Goal: Transaction & Acquisition: Book appointment/travel/reservation

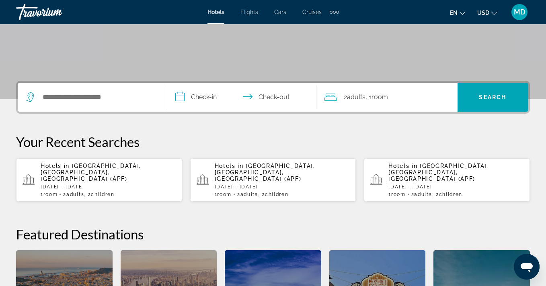
scroll to position [141, 0]
click at [313, 12] on span "Cruises" at bounding box center [311, 12] width 19 height 6
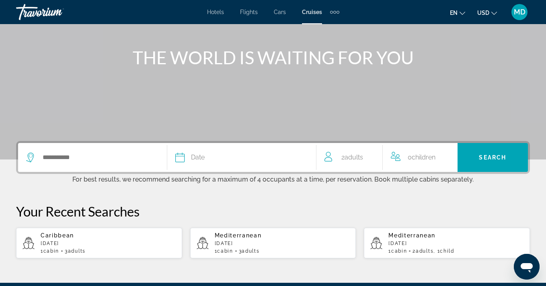
scroll to position [132, 0]
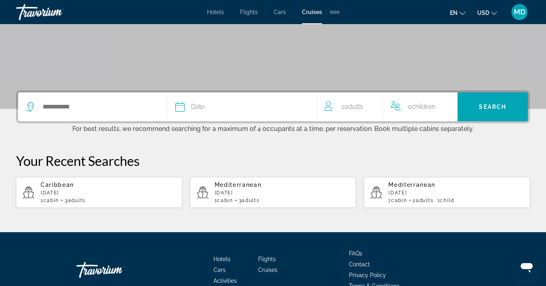
click at [70, 195] on p "[DATE]" at bounding box center [108, 193] width 135 height 6
type input "*********"
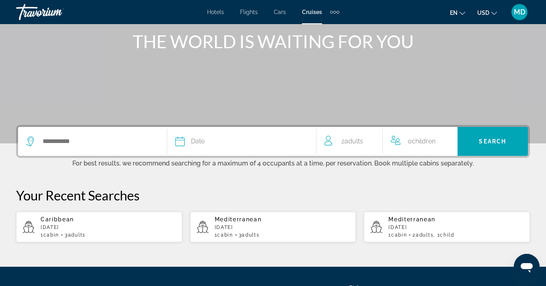
scroll to position [177, 0]
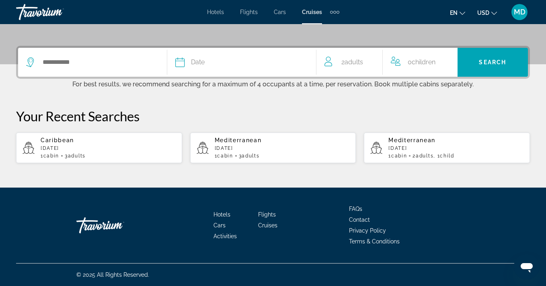
click at [80, 153] on span "Adults" at bounding box center [77, 156] width 18 height 6
type input "*********"
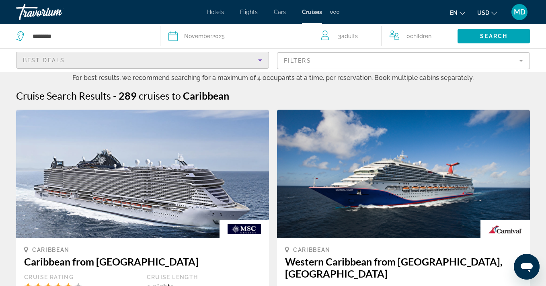
click at [260, 61] on icon "Sort by" at bounding box center [260, 60] width 10 height 10
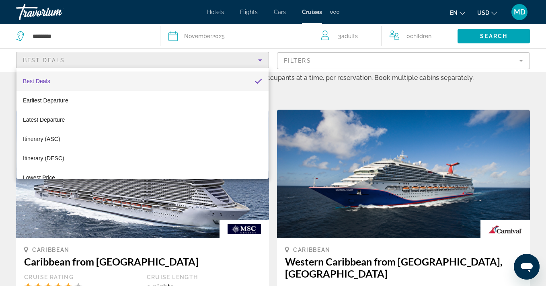
click at [521, 62] on div at bounding box center [273, 143] width 546 height 286
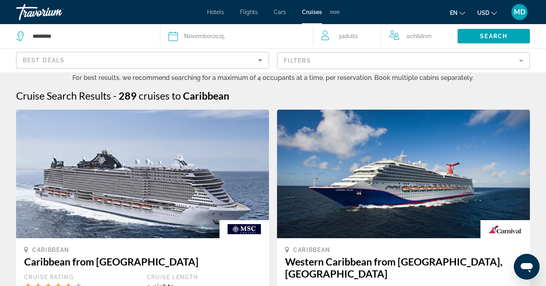
click at [519, 60] on mat-form-field "Filters" at bounding box center [403, 60] width 253 height 17
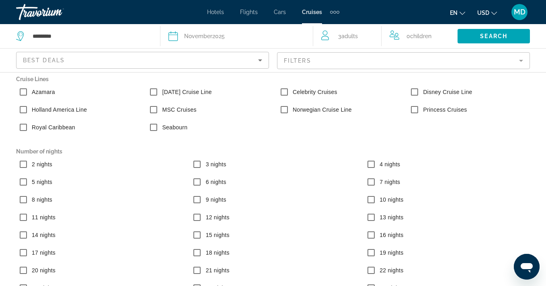
scroll to position [10, 0]
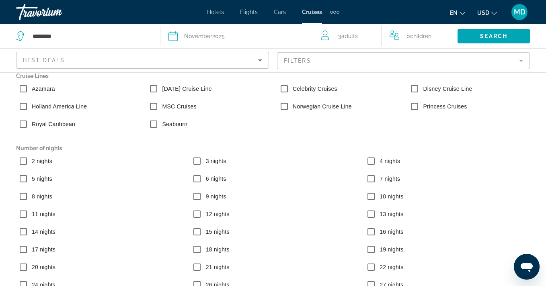
click at [438, 196] on div "10 nights" at bounding box center [447, 198] width 174 height 18
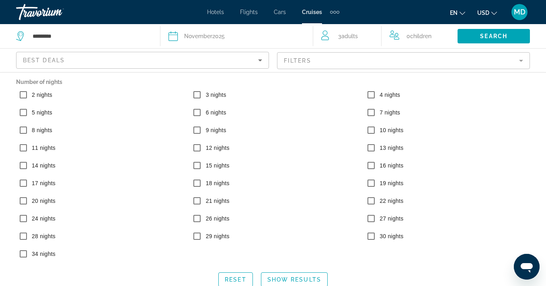
scroll to position [76, 0]
click at [479, 35] on span "Search widget" at bounding box center [493, 36] width 72 height 19
click at [522, 59] on mat-form-field "Filters" at bounding box center [403, 60] width 253 height 17
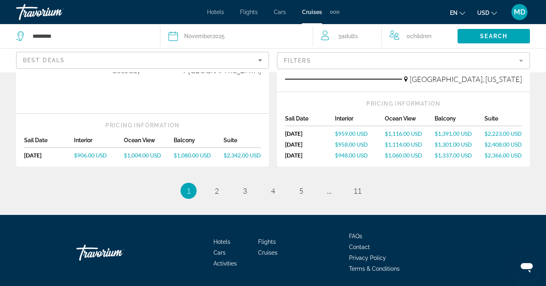
scroll to position [981, 0]
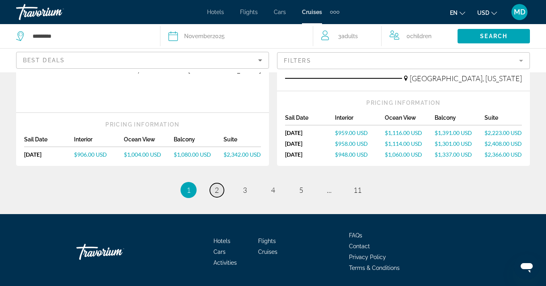
click at [215, 186] on span "2" at bounding box center [217, 190] width 4 height 9
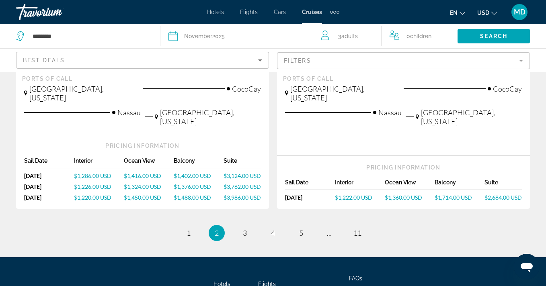
scroll to position [992, 0]
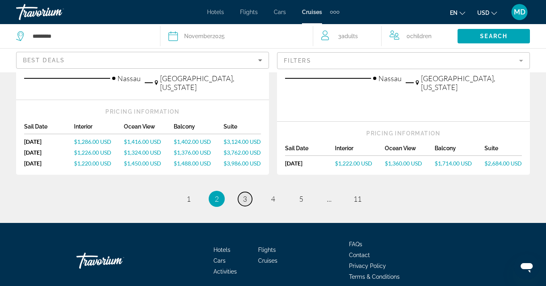
click at [241, 192] on link "page 3" at bounding box center [245, 199] width 14 height 14
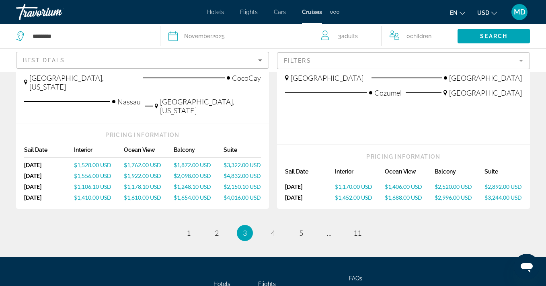
scroll to position [1007, 0]
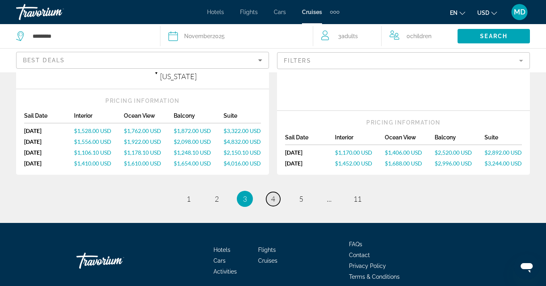
click at [275, 195] on span "4" at bounding box center [273, 199] width 4 height 9
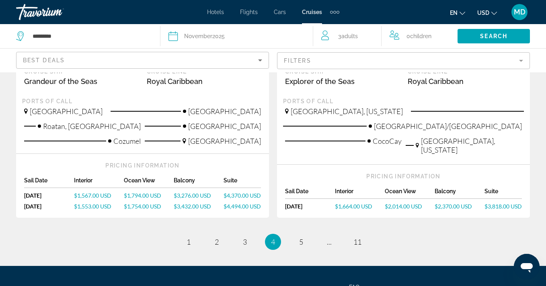
scroll to position [975, 0]
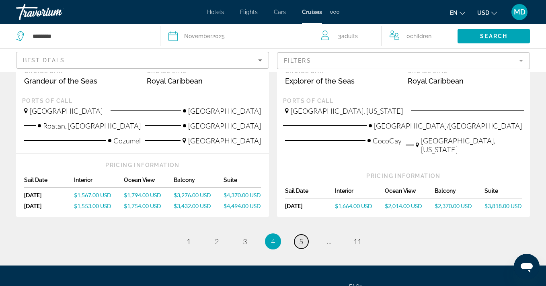
click at [299, 237] on span "5" at bounding box center [301, 241] width 4 height 9
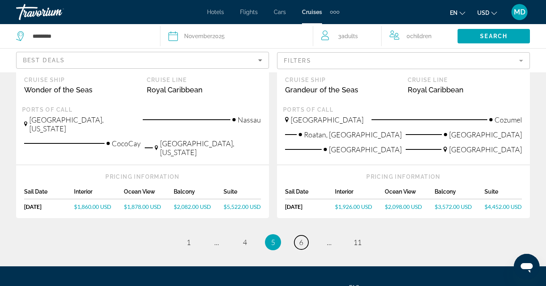
scroll to position [996, 0]
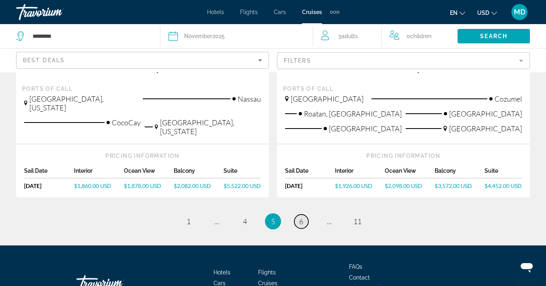
click at [301, 217] on span "6" at bounding box center [301, 221] width 4 height 9
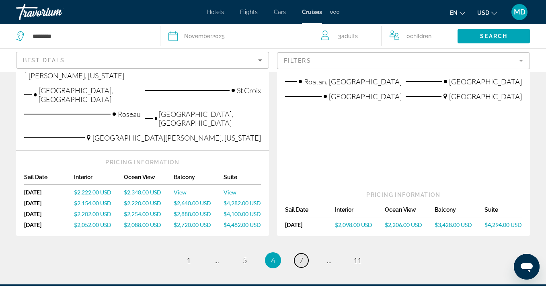
scroll to position [1052, 0]
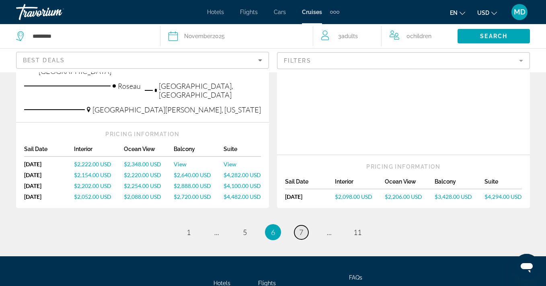
click at [302, 228] on span "7" at bounding box center [301, 232] width 4 height 9
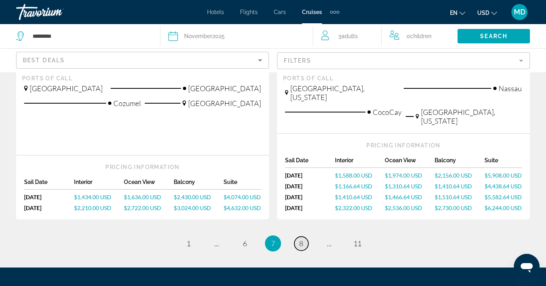
scroll to position [1023, 0]
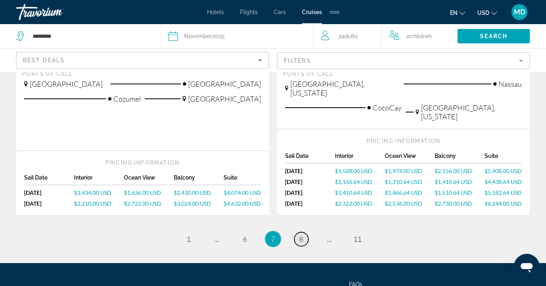
click at [302, 235] on span "8" at bounding box center [301, 239] width 4 height 9
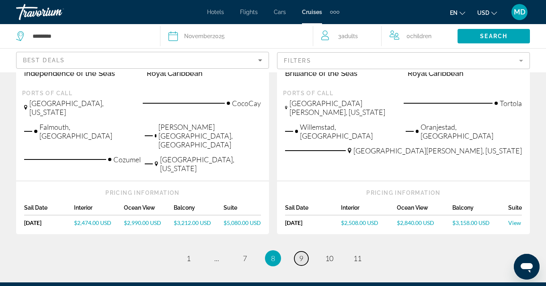
scroll to position [1008, 0]
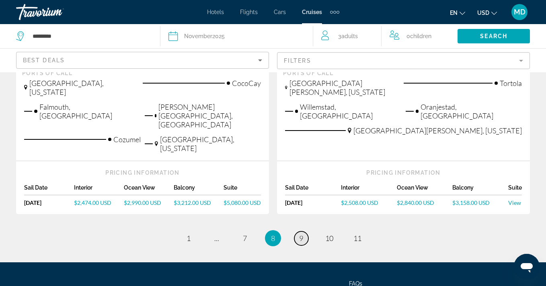
click at [301, 234] on span "9" at bounding box center [301, 238] width 4 height 9
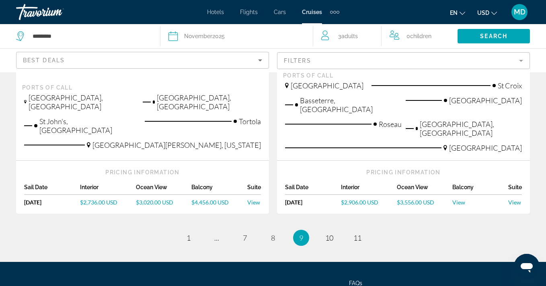
scroll to position [1008, 0]
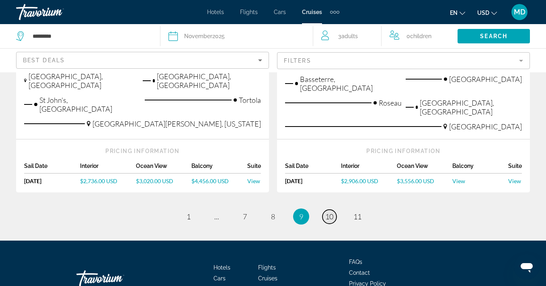
click at [331, 212] on span "10" at bounding box center [329, 216] width 8 height 9
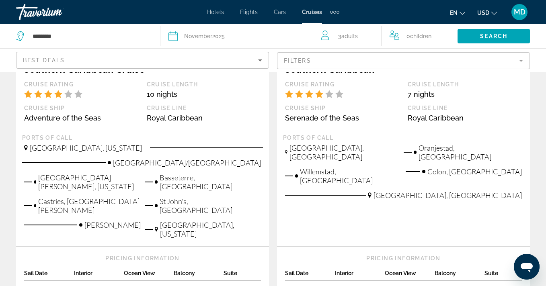
scroll to position [1030, 0]
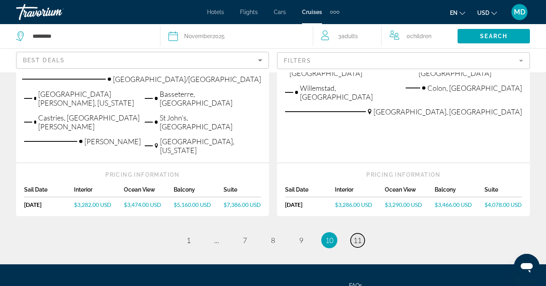
click at [357, 236] on span "11" at bounding box center [357, 240] width 8 height 9
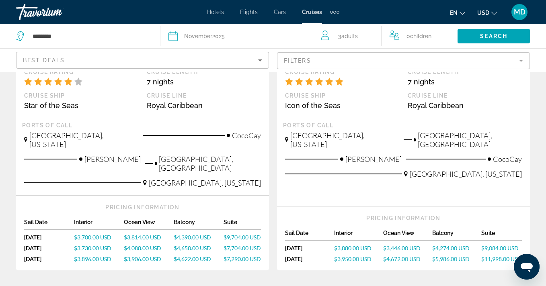
scroll to position [564, 0]
